Goal: Information Seeking & Learning: Understand process/instructions

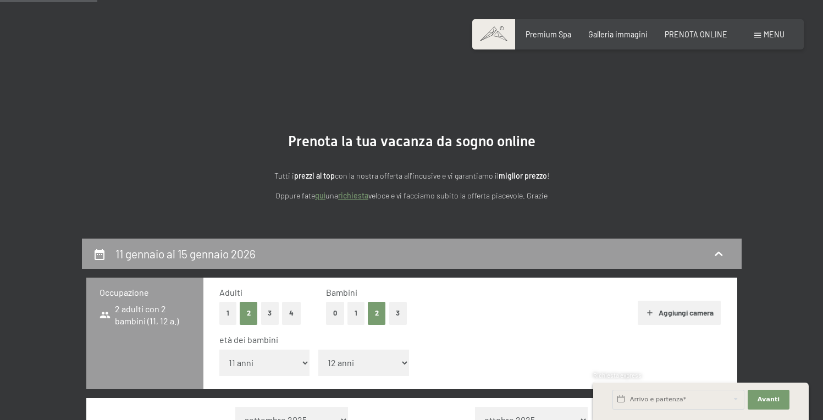
select select "11"
select select "12"
select select "[DATE]"
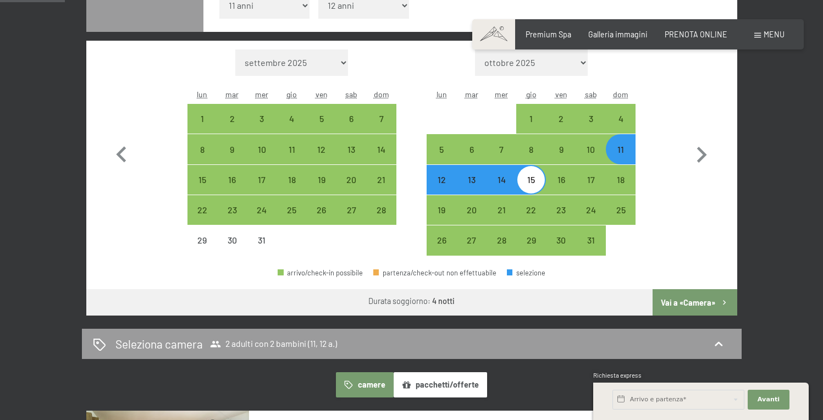
scroll to position [250, 0]
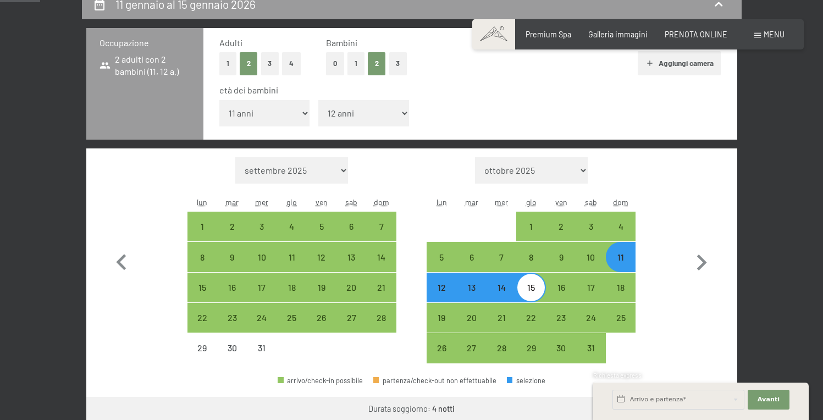
click at [621, 260] on div "11" at bounding box center [620, 266] width 27 height 27
select select "2025-12-01"
select select "2026-01-01"
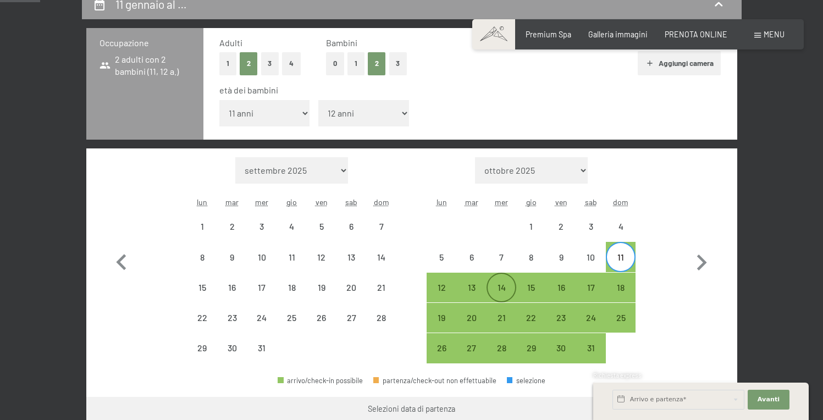
click at [504, 291] on div "14" at bounding box center [501, 296] width 27 height 27
select select "2025-12-01"
select select "2026-01-01"
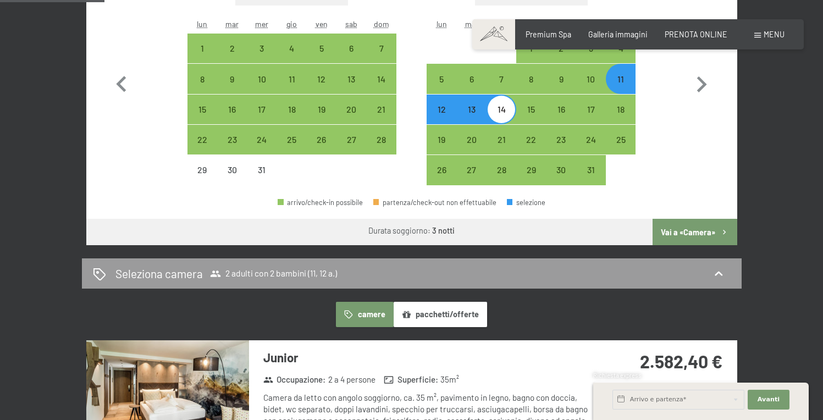
scroll to position [427, 0]
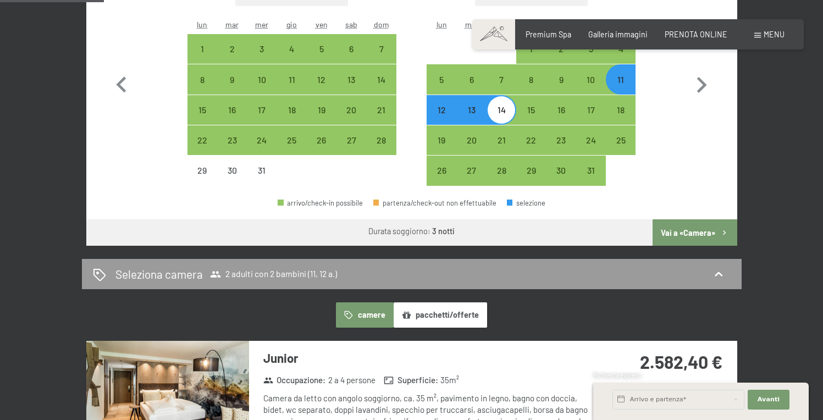
click at [625, 85] on div "11" at bounding box center [620, 88] width 27 height 27
select select "2025-12-01"
select select "2026-01-01"
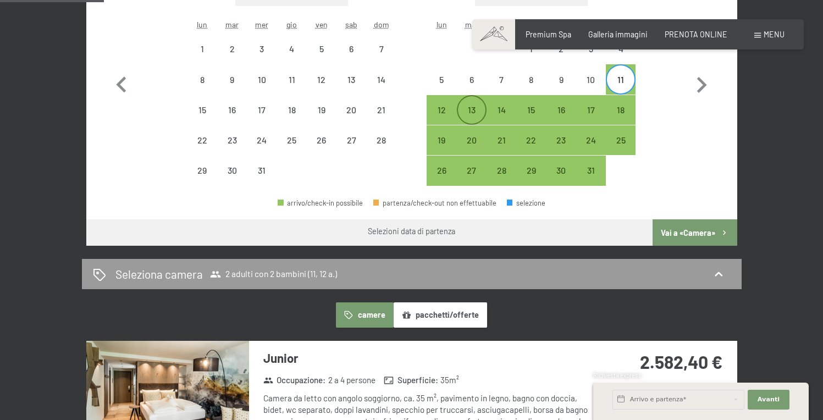
click at [471, 110] on div "13" at bounding box center [471, 119] width 27 height 27
select select "2025-12-01"
select select "2026-01-01"
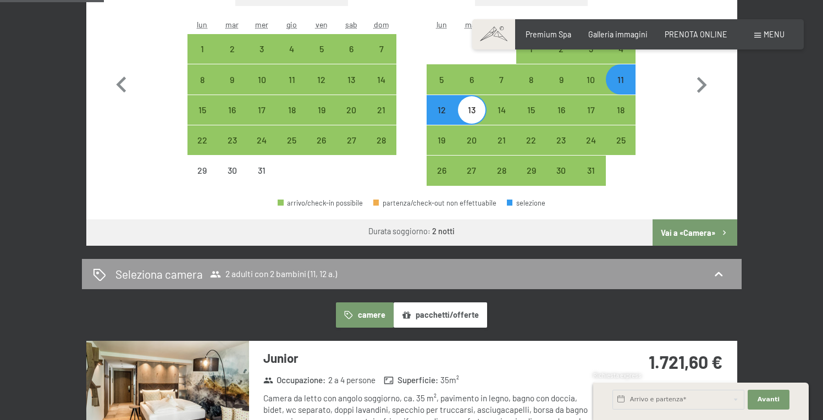
click at [623, 82] on div "11" at bounding box center [620, 88] width 27 height 27
select select "2025-12-01"
select select "2026-01-01"
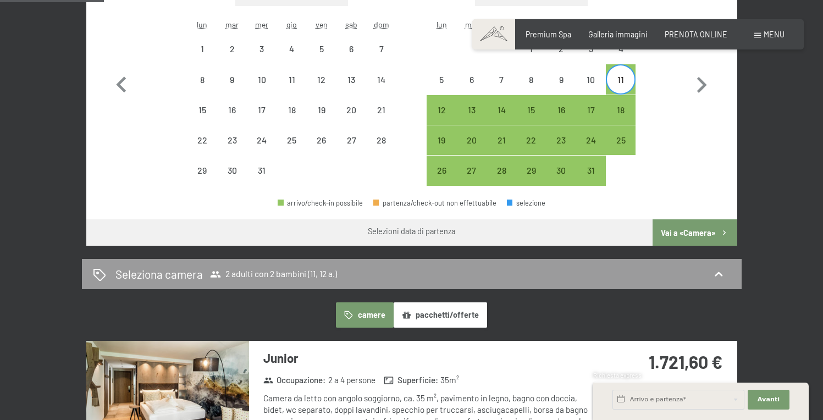
click at [623, 82] on div "11" at bounding box center [620, 88] width 27 height 27
select select "2025-12-01"
select select "2026-01-01"
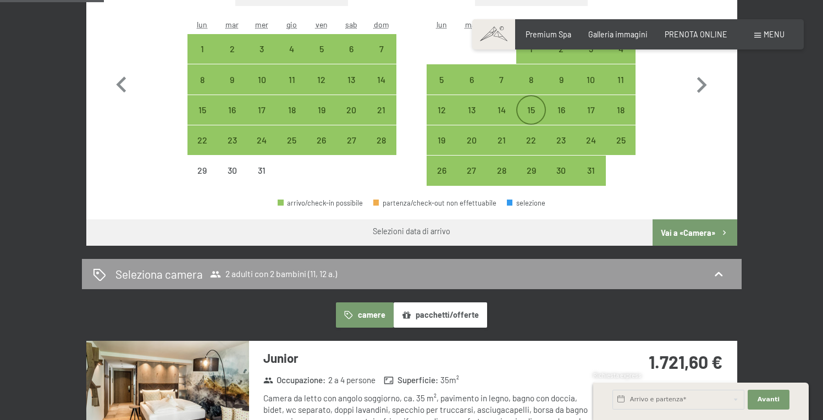
click at [532, 112] on div "15" at bounding box center [530, 119] width 27 height 27
select select "2025-12-01"
select select "2026-01-01"
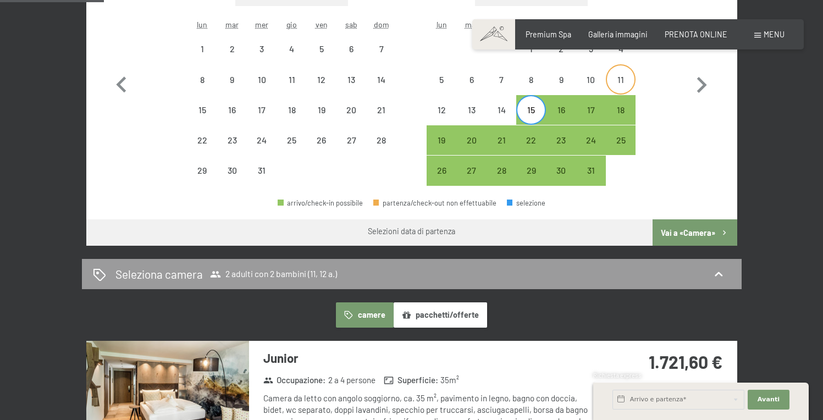
click at [627, 79] on div "11" at bounding box center [620, 88] width 27 height 27
select select "2025-12-01"
select select "2026-01-01"
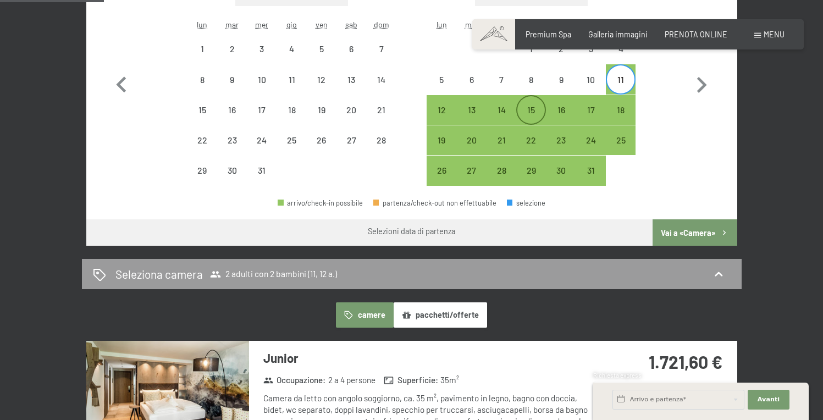
click at [531, 110] on div "15" at bounding box center [530, 119] width 27 height 27
select select "2025-12-01"
select select "2026-01-01"
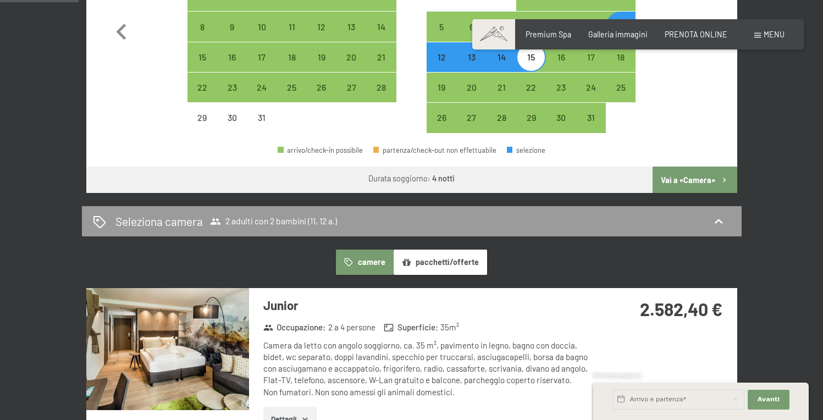
scroll to position [481, 0]
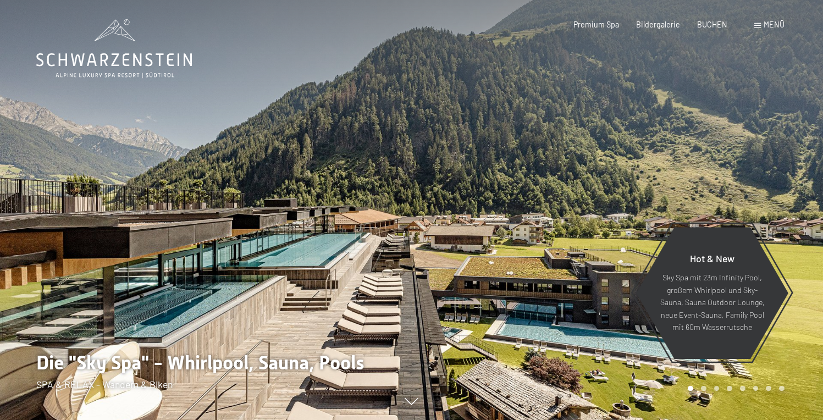
click at [765, 25] on span "Menü" at bounding box center [774, 24] width 21 height 9
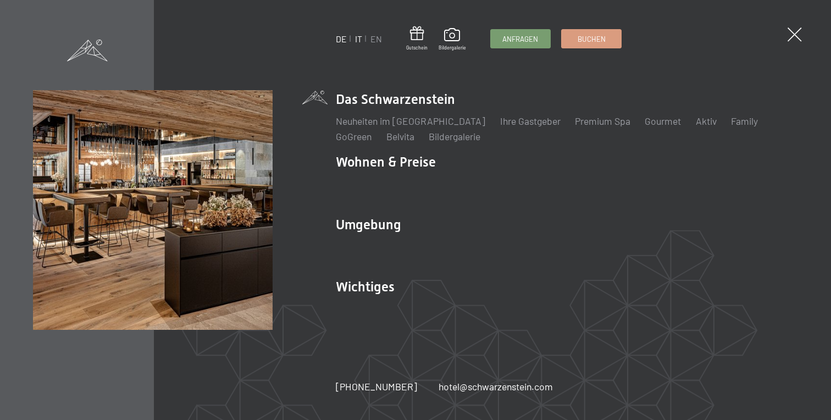
click at [358, 39] on link "IT" at bounding box center [358, 39] width 7 height 10
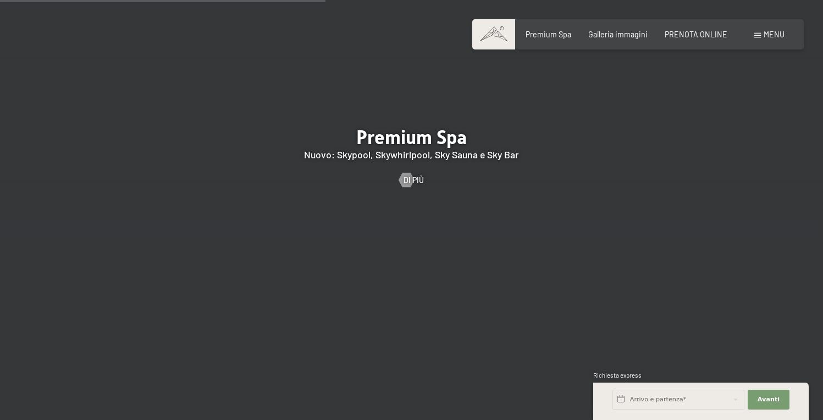
scroll to position [1386, 0]
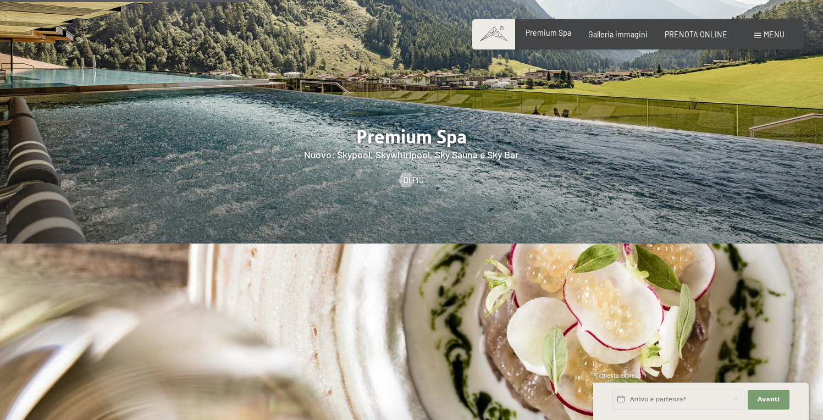
click at [557, 35] on span "Premium Spa" at bounding box center [549, 32] width 46 height 9
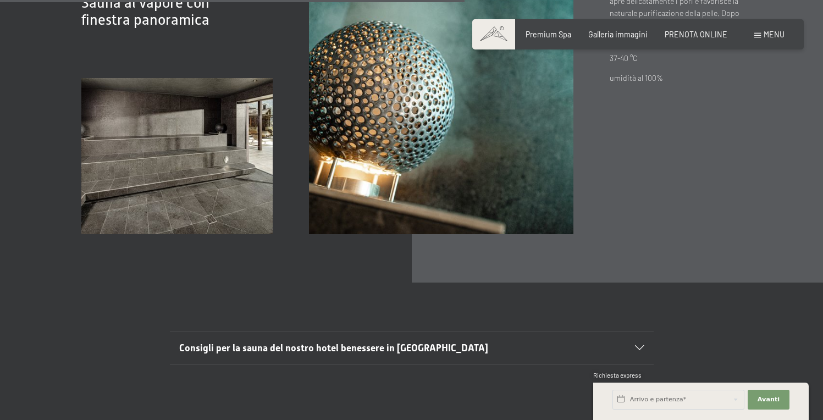
scroll to position [3551, 0]
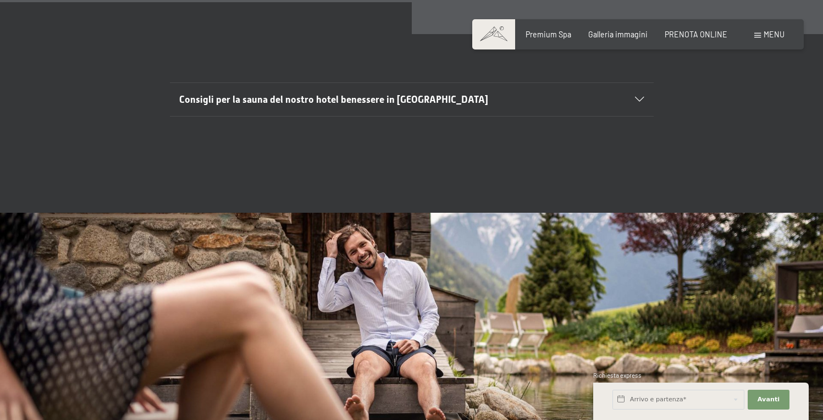
click at [467, 99] on span "Consigli per la sauna del nostro hotel benessere in Trentino Alto Adige" at bounding box center [333, 99] width 309 height 11
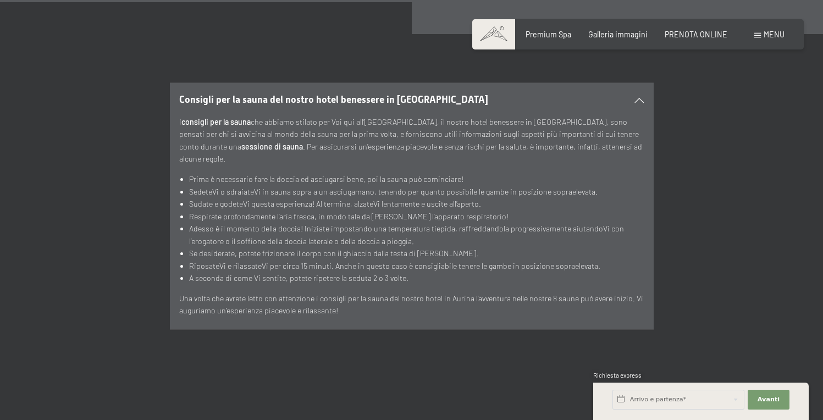
click at [467, 99] on span "Consigli per la sauna del nostro hotel benessere in Trentino Alto Adige" at bounding box center [333, 99] width 309 height 11
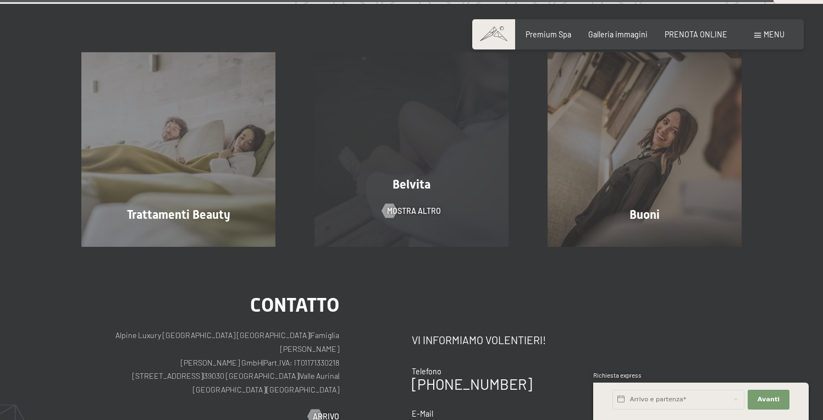
scroll to position [5582, 0]
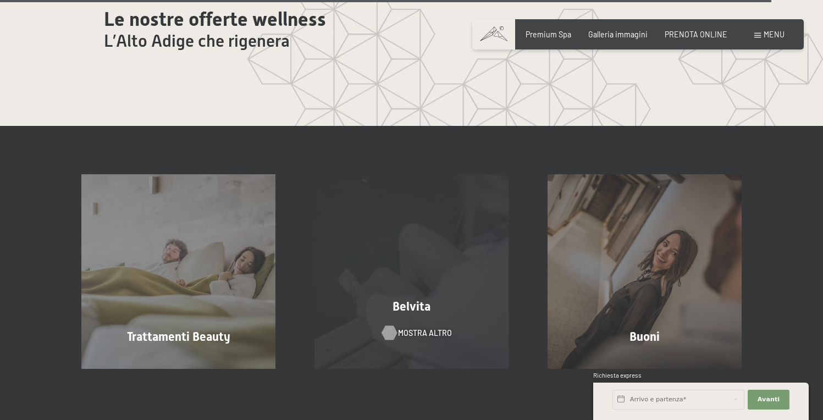
click at [411, 328] on span "mostra altro" at bounding box center [425, 333] width 54 height 11
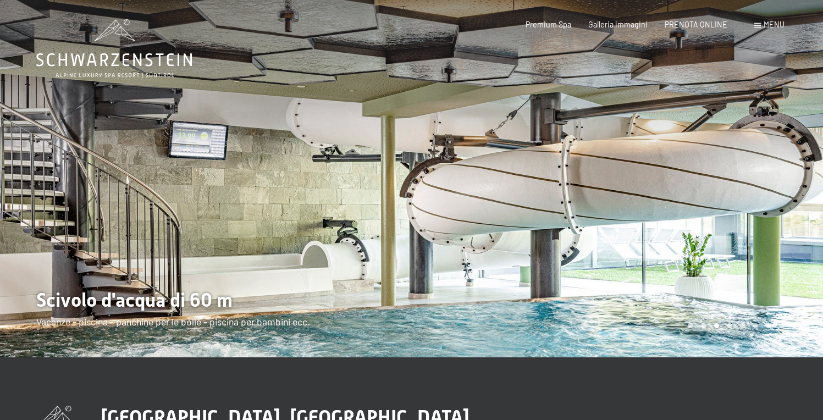
click at [762, 24] on div "Menu" at bounding box center [769, 24] width 30 height 11
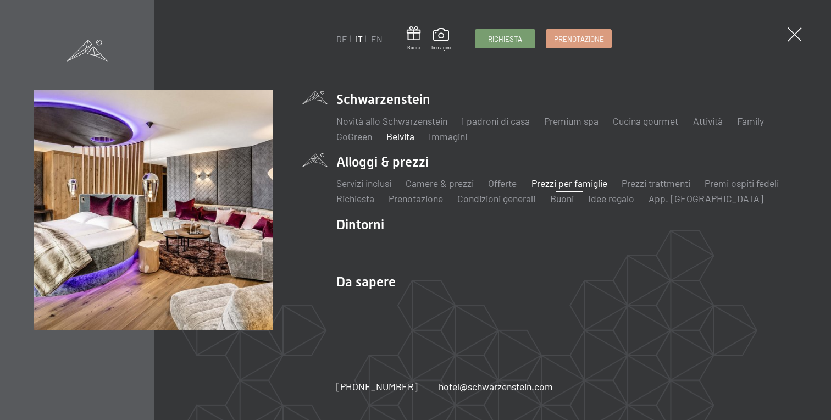
click at [559, 183] on link "Prezzi per famiglie" at bounding box center [569, 183] width 76 height 12
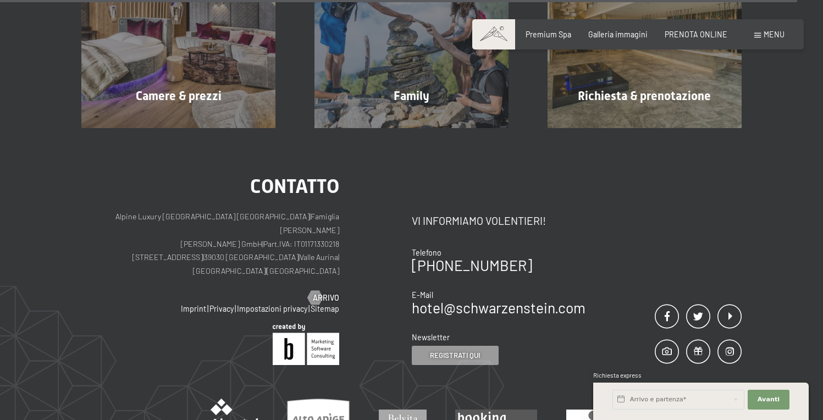
scroll to position [3996, 0]
click at [320, 303] on link "Sitemap" at bounding box center [325, 307] width 29 height 9
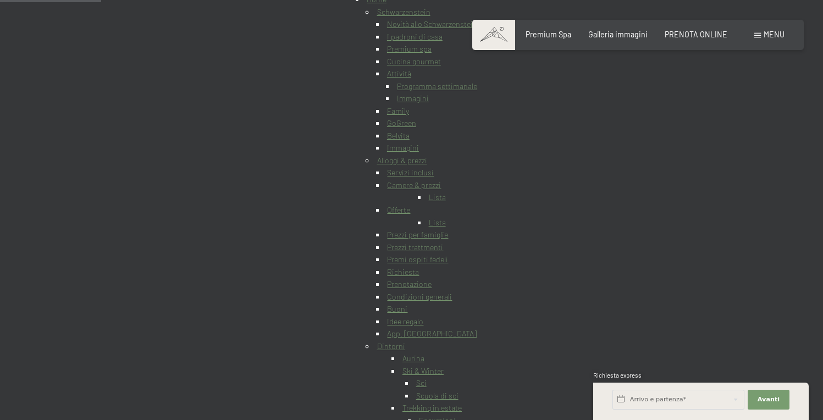
scroll to position [133, 0]
click at [451, 290] on link "Condizioni generali" at bounding box center [419, 289] width 65 height 9
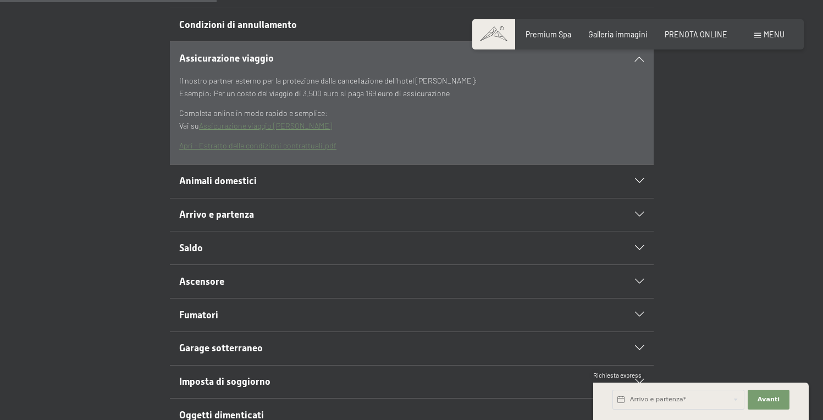
scroll to position [319, 0]
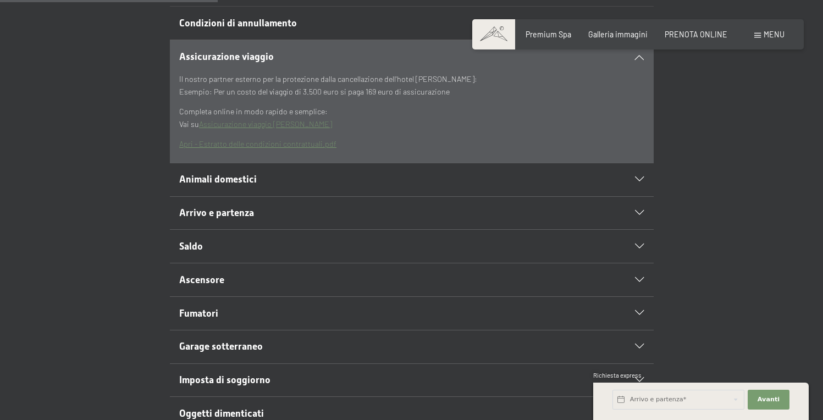
click at [412, 201] on div "Arrivo e partenza" at bounding box center [411, 213] width 465 height 33
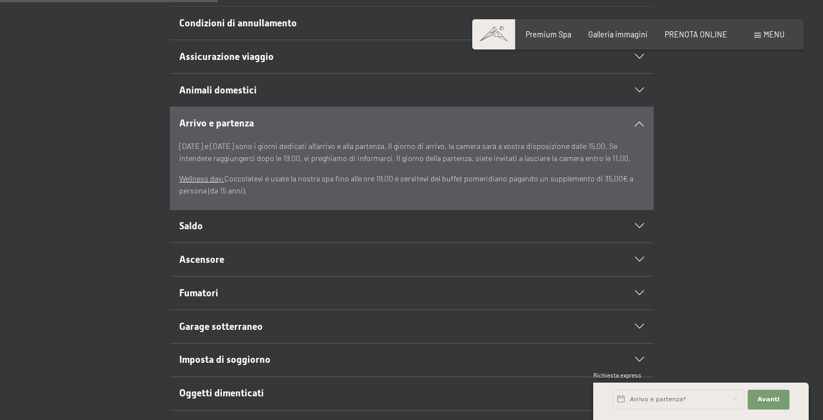
click at [213, 184] on p "Wellness day: Coccolatevi e usate la nostra spa fino alle ore 19.00 e servitevi…" at bounding box center [411, 185] width 465 height 25
click at [207, 231] on h2 "Saldo" at bounding box center [388, 226] width 418 height 14
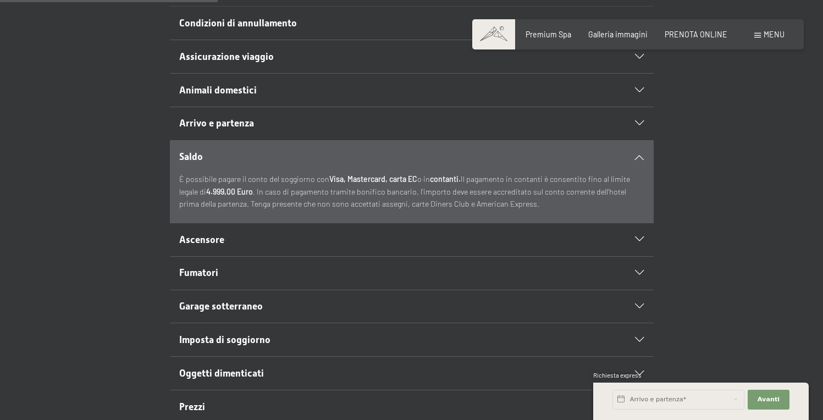
click at [209, 236] on span "Ascensore" at bounding box center [201, 239] width 45 height 11
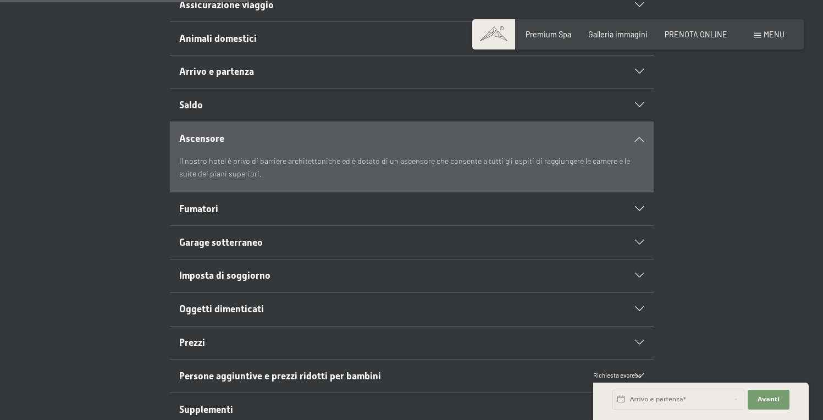
scroll to position [380, 0]
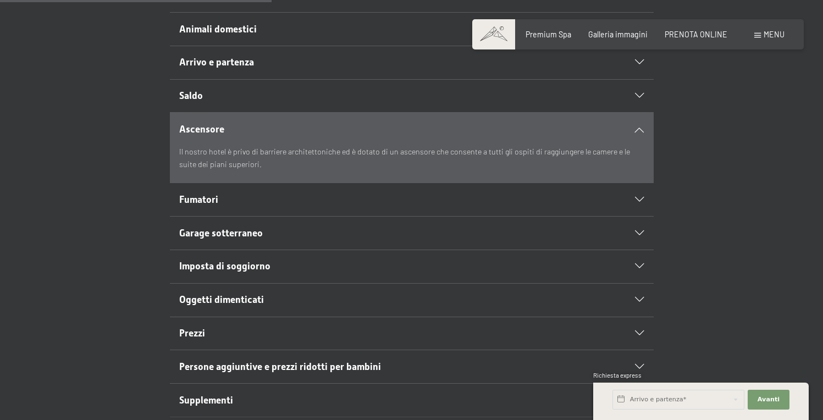
click at [278, 336] on h2 "Prezzi" at bounding box center [388, 334] width 418 height 14
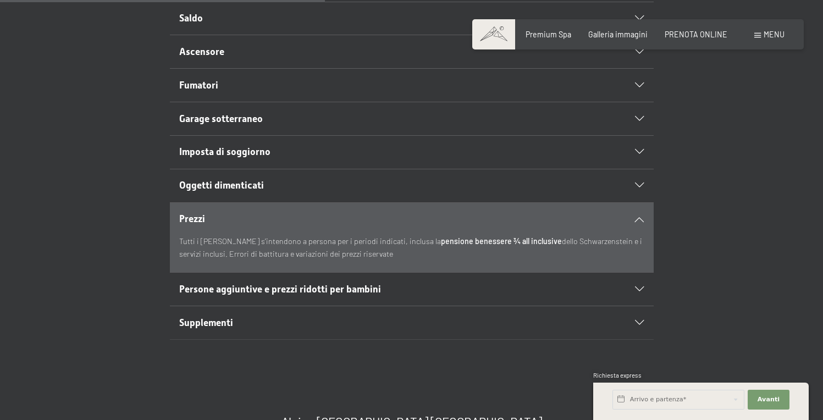
scroll to position [462, 0]
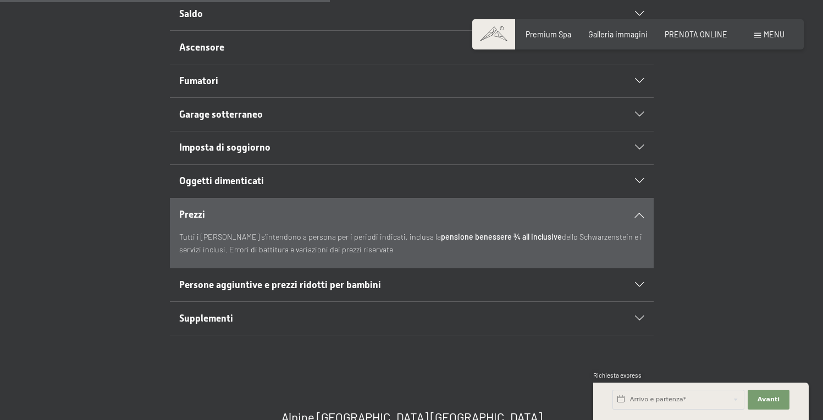
click at [358, 286] on span "Persone aggiuntive e prezzi ridotti per bambini" at bounding box center [280, 284] width 202 height 11
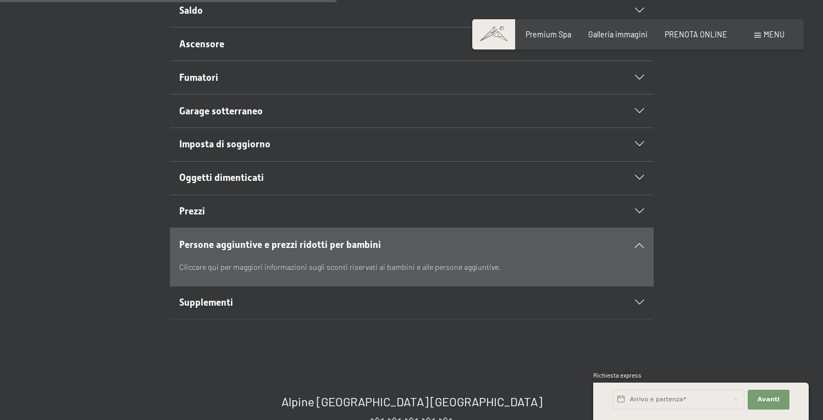
scroll to position [467, 0]
click at [357, 293] on div "Supplementi" at bounding box center [411, 301] width 465 height 33
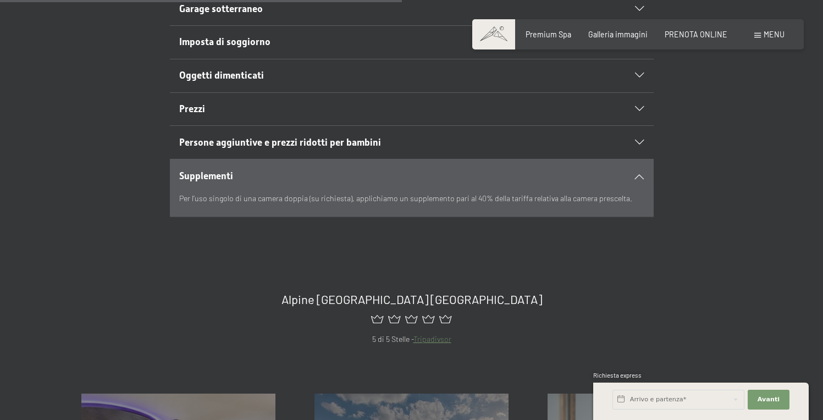
scroll to position [574, 0]
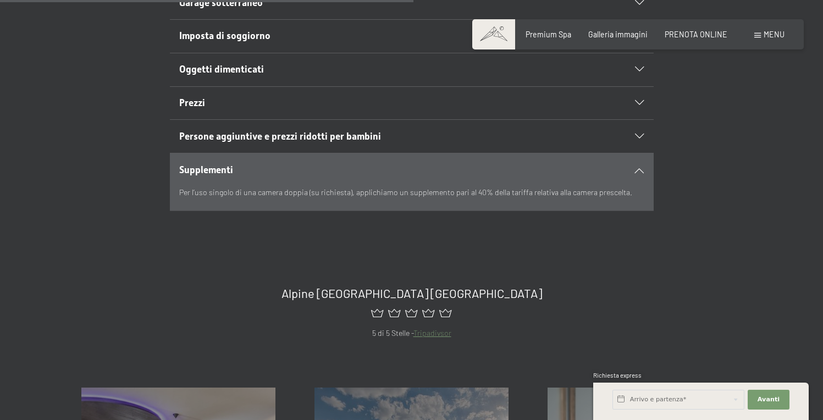
click at [428, 334] on link "Tripadivsor" at bounding box center [432, 332] width 38 height 9
